Goal: Communication & Community: Connect with others

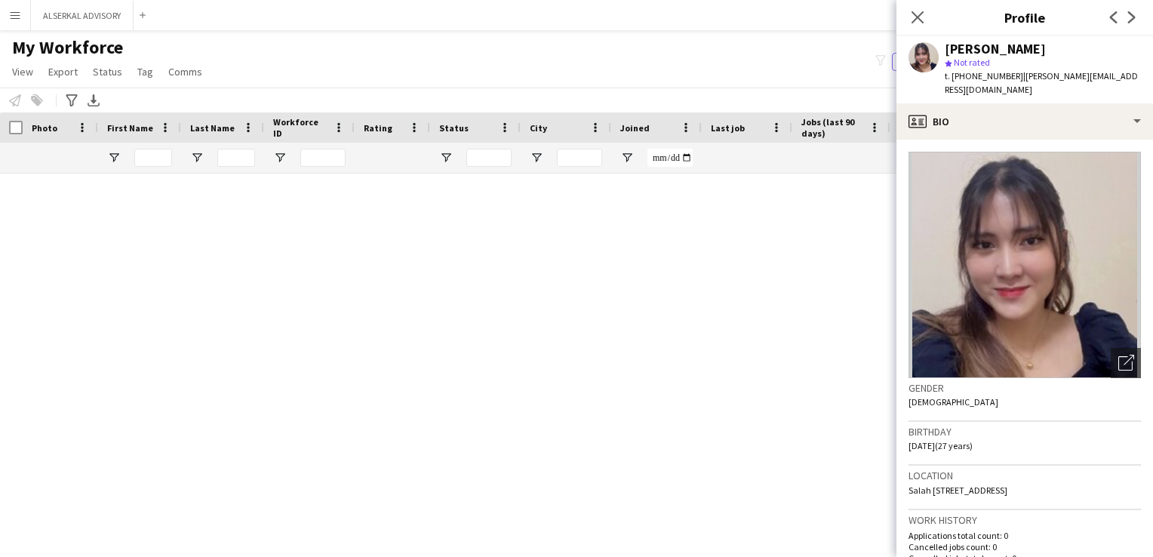
scroll to position [343, 0]
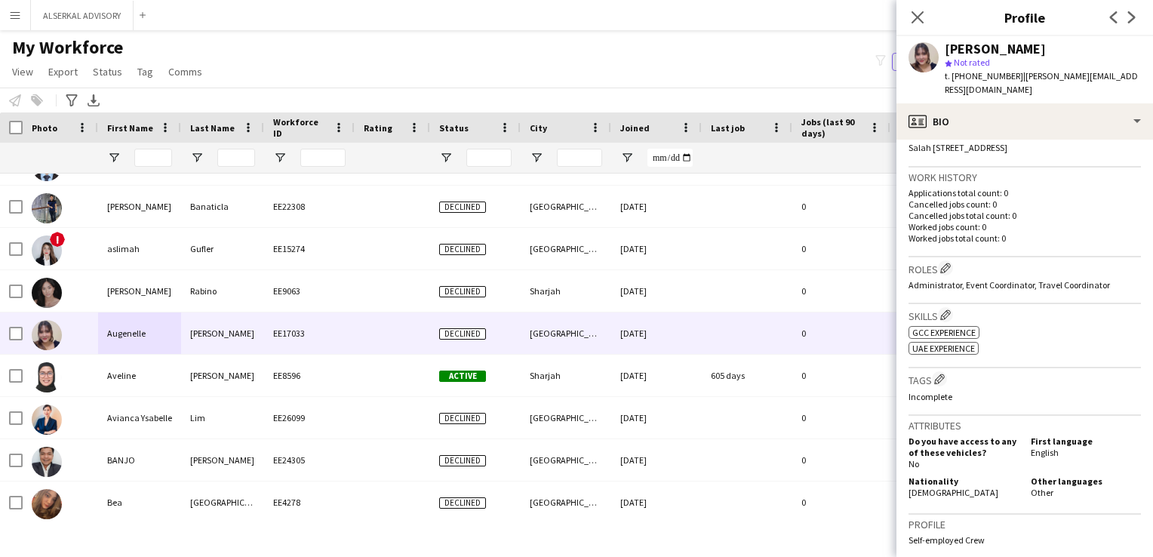
click at [11, 12] on app-icon "Menu" at bounding box center [15, 15] width 12 height 12
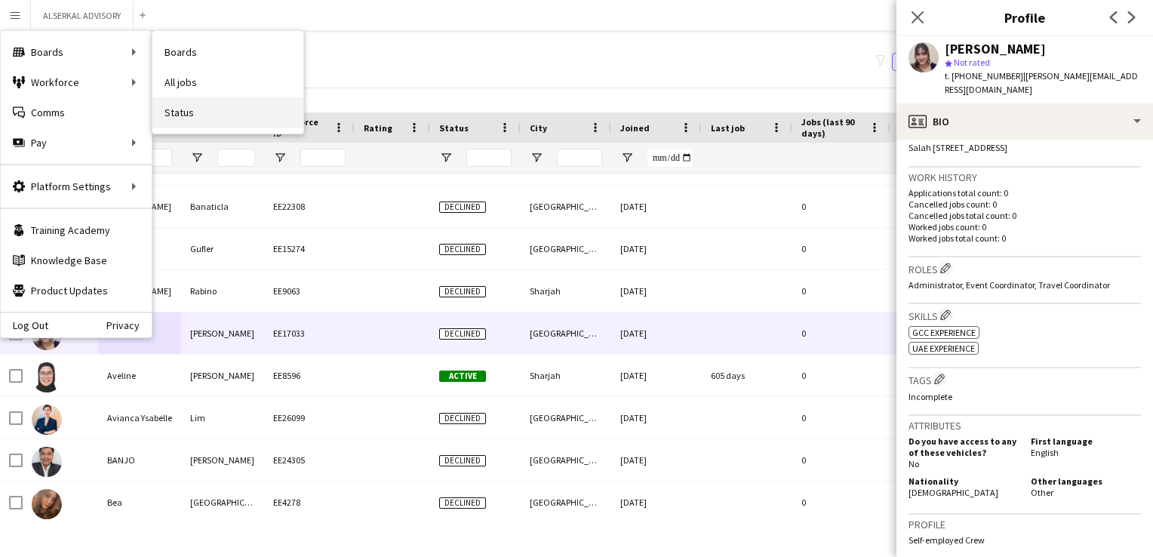
click at [193, 111] on link "Status" at bounding box center [227, 112] width 151 height 30
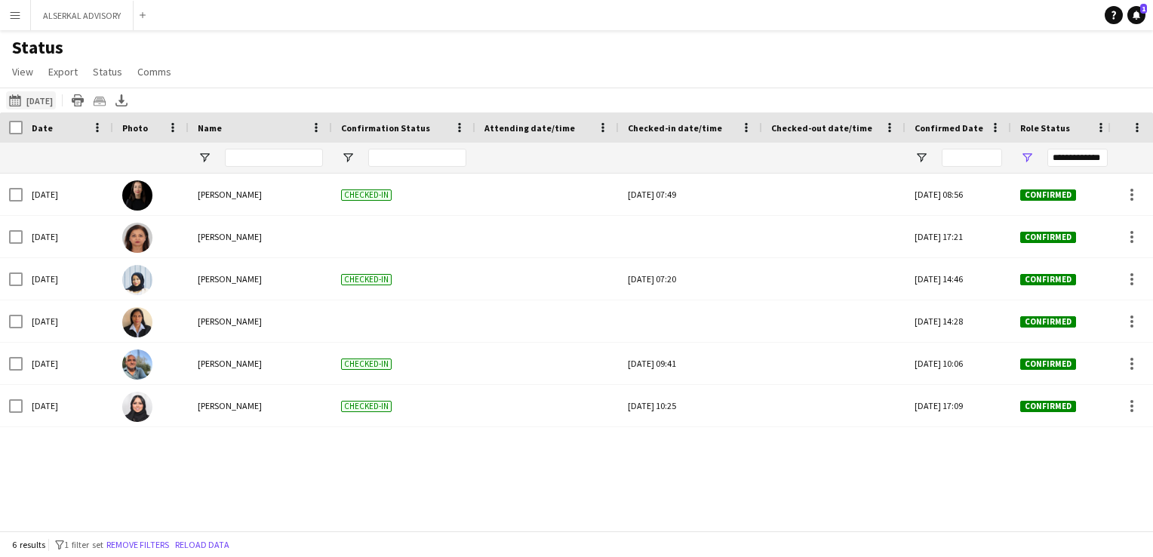
click at [56, 101] on button "[DATE] [DATE]" at bounding box center [31, 100] width 50 height 18
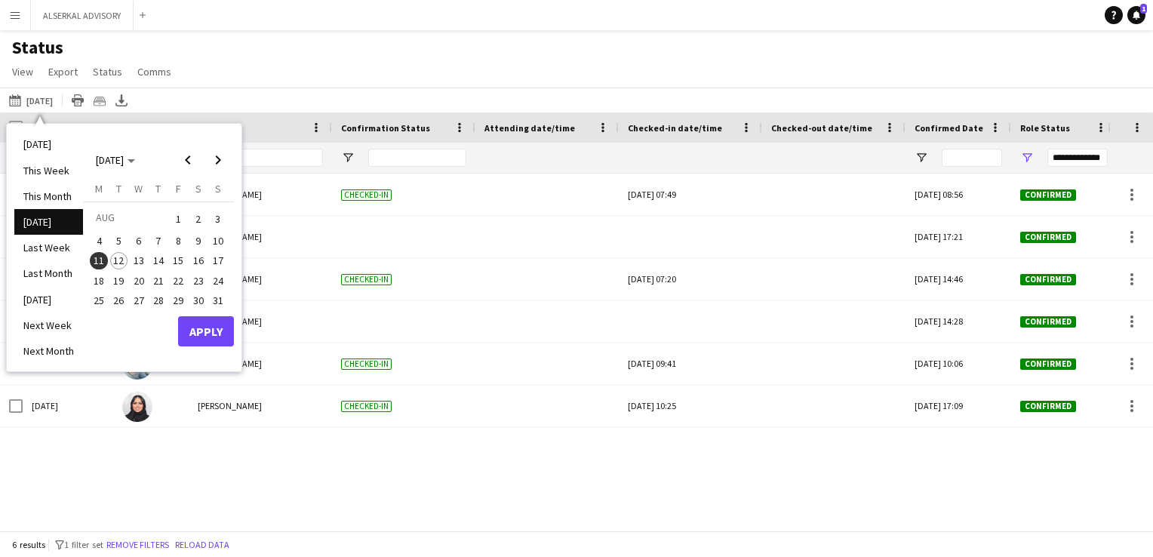
click at [119, 260] on span "12" at bounding box center [119, 261] width 18 height 18
click at [202, 322] on button "Apply" at bounding box center [206, 331] width 56 height 30
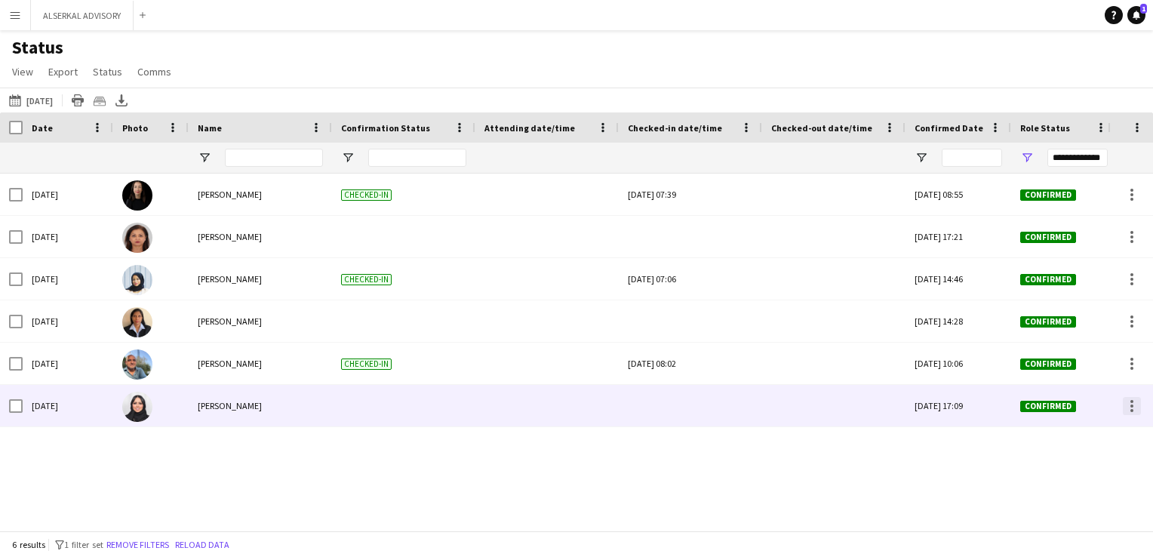
click at [1133, 409] on div at bounding box center [1132, 406] width 18 height 18
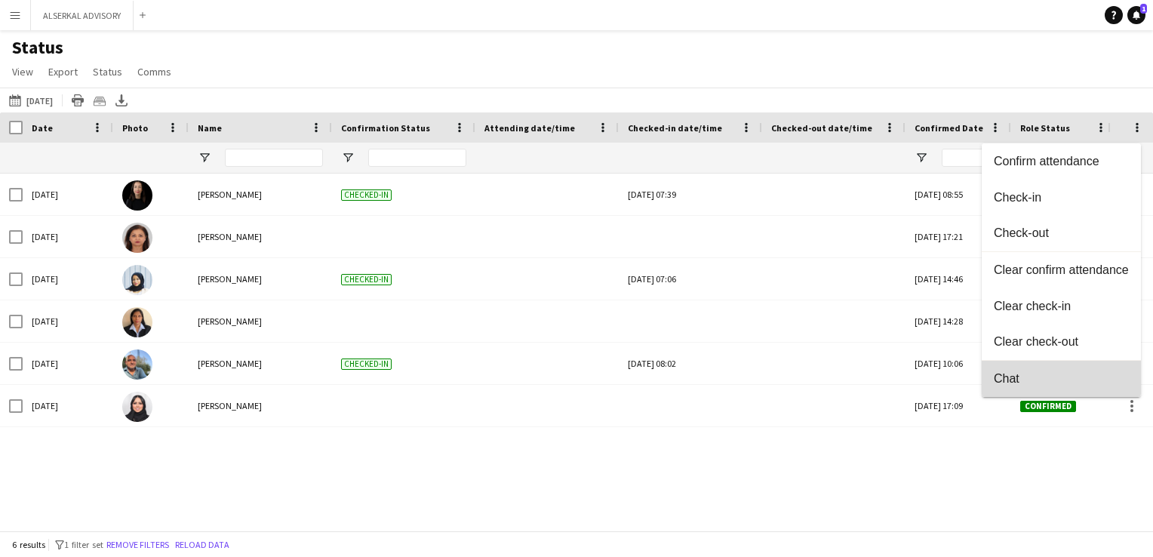
click at [1038, 377] on span "Chat" at bounding box center [1061, 379] width 135 height 14
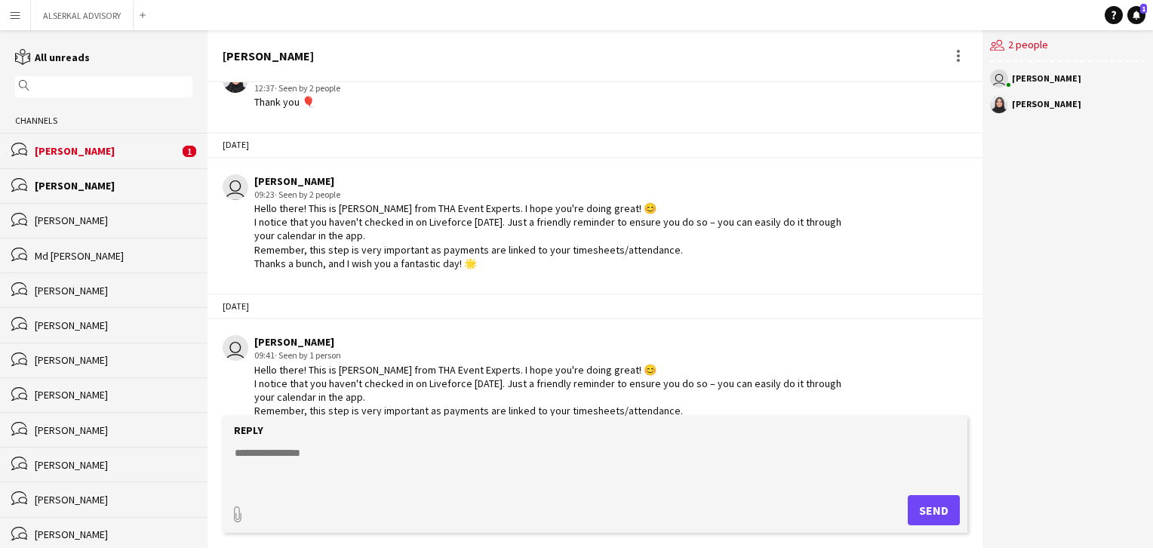
scroll to position [1169, 0]
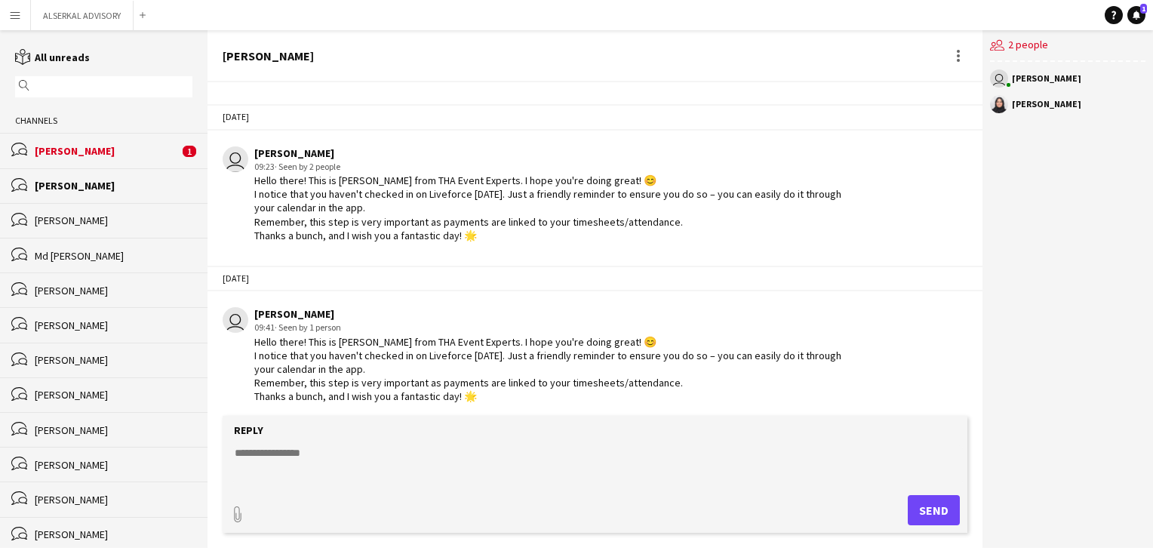
click at [417, 335] on div "Hello there! This is [PERSON_NAME] from THA Event Experts. I hope you're doing …" at bounding box center [548, 369] width 589 height 69
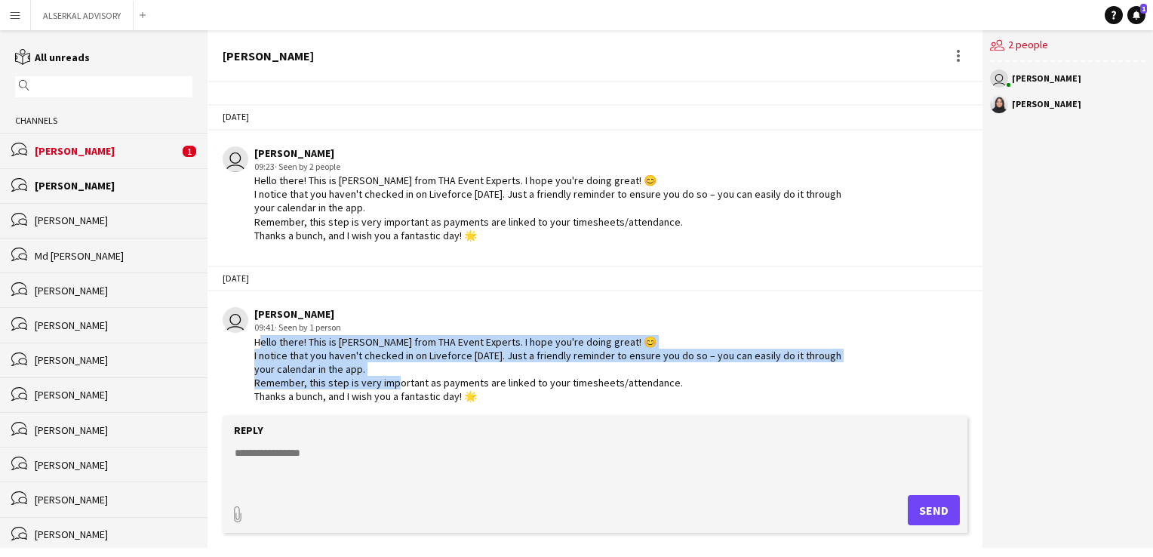
drag, startPoint x: 254, startPoint y: 337, endPoint x: 436, endPoint y: 372, distance: 185.4
click at [436, 372] on div "Hello there! This is [PERSON_NAME] from THA Event Experts. I hope you're doing …" at bounding box center [548, 369] width 589 height 69
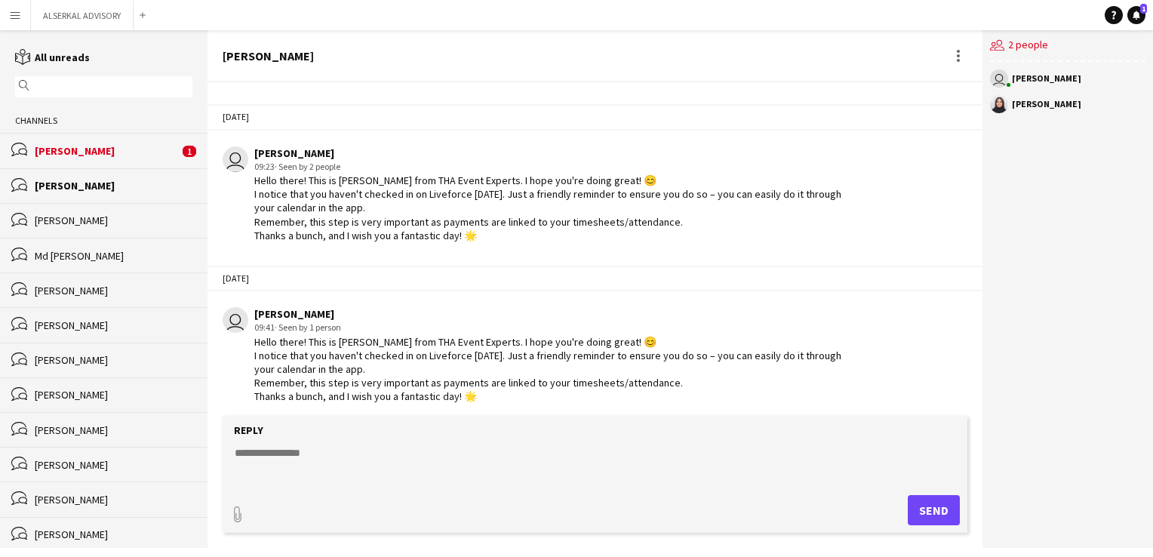
drag, startPoint x: 436, startPoint y: 372, endPoint x: 593, endPoint y: 491, distance: 196.1
click at [568, 500] on div "paperclip Send" at bounding box center [595, 510] width 730 height 30
click at [120, 152] on div "[PERSON_NAME]" at bounding box center [107, 151] width 144 height 14
